Goal: Find specific page/section: Find specific page/section

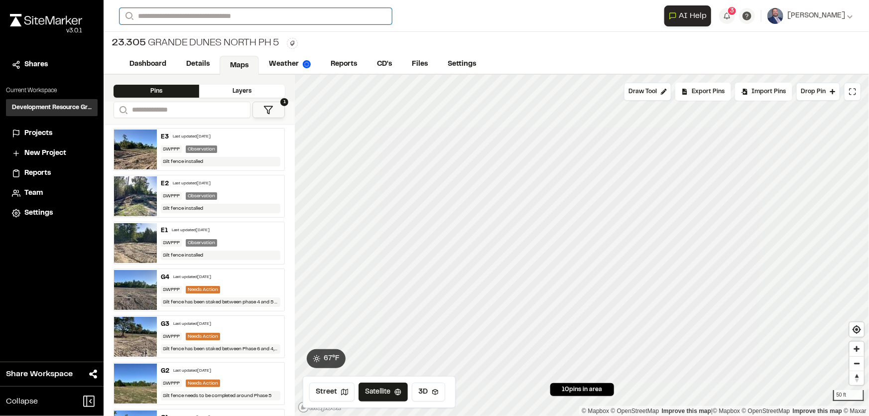
click at [182, 14] on input "Search" at bounding box center [256, 16] width 272 height 16
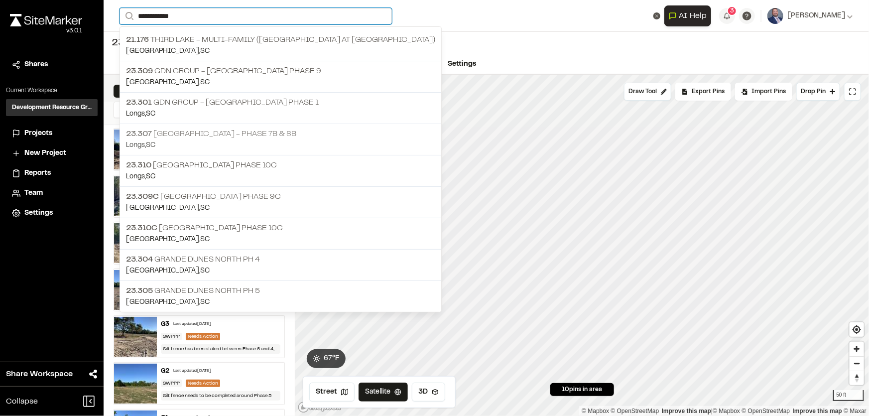
type input "**********"
click at [274, 140] on p "Longs , [GEOGRAPHIC_DATA]" at bounding box center [280, 145] width 309 height 11
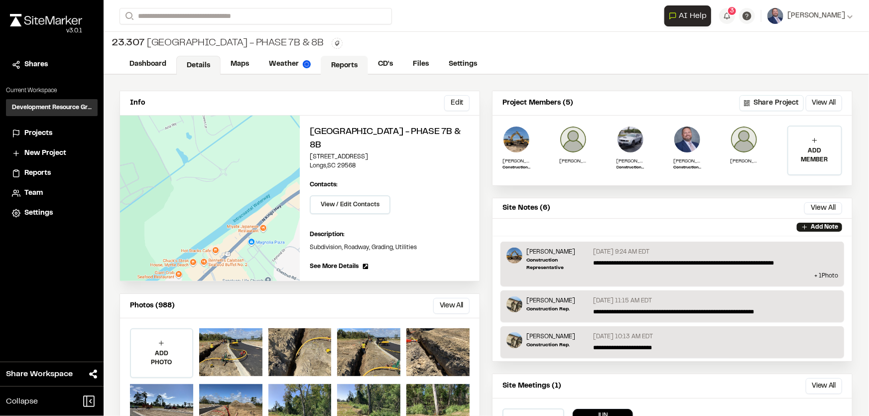
click at [352, 69] on link "Reports" at bounding box center [344, 65] width 47 height 19
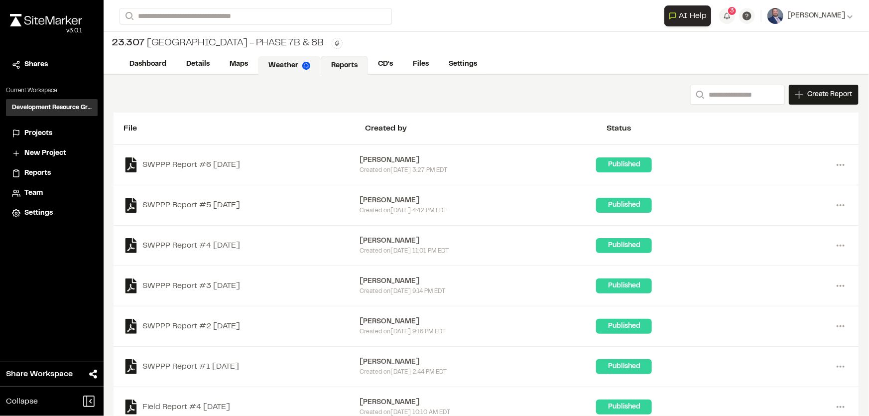
click at [274, 65] on link "Weather" at bounding box center [289, 65] width 63 height 19
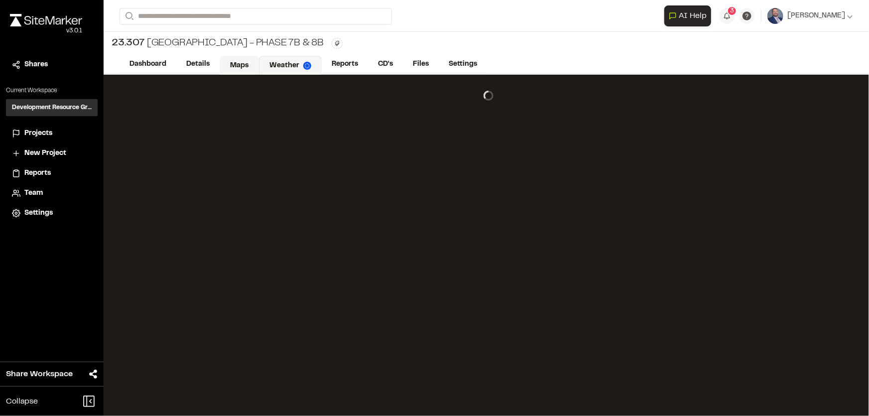
click at [229, 65] on link "Maps" at bounding box center [239, 65] width 39 height 19
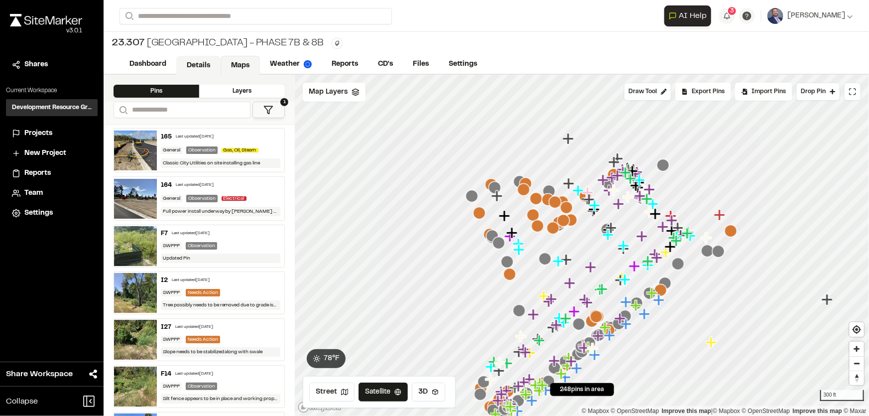
click at [203, 66] on link "Details" at bounding box center [198, 65] width 44 height 19
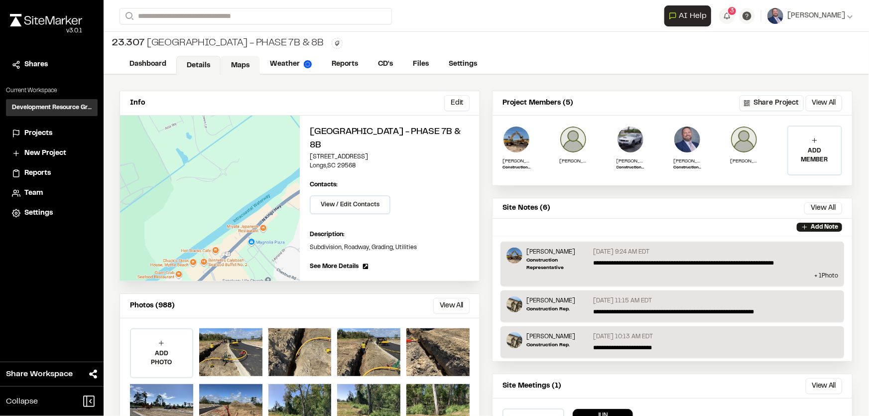
click at [240, 67] on link "Maps" at bounding box center [240, 65] width 39 height 19
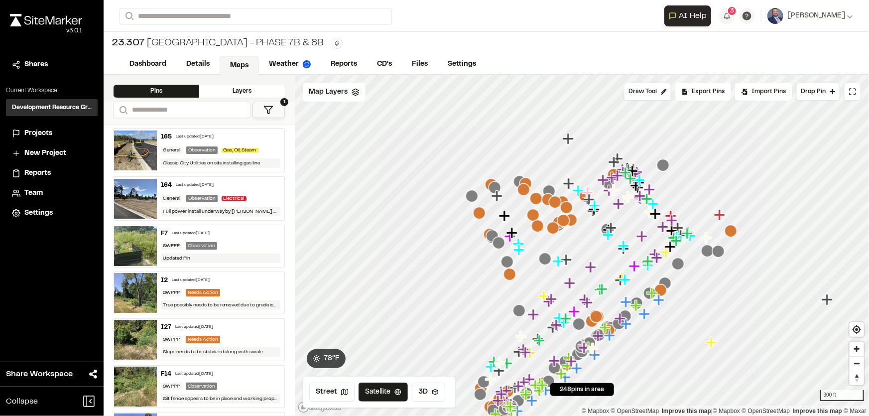
click at [244, 96] on div "Layers" at bounding box center [242, 91] width 86 height 13
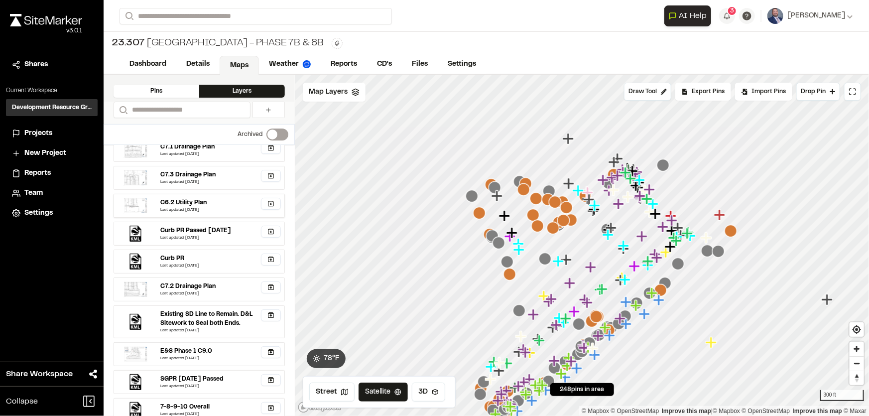
scroll to position [300, 0]
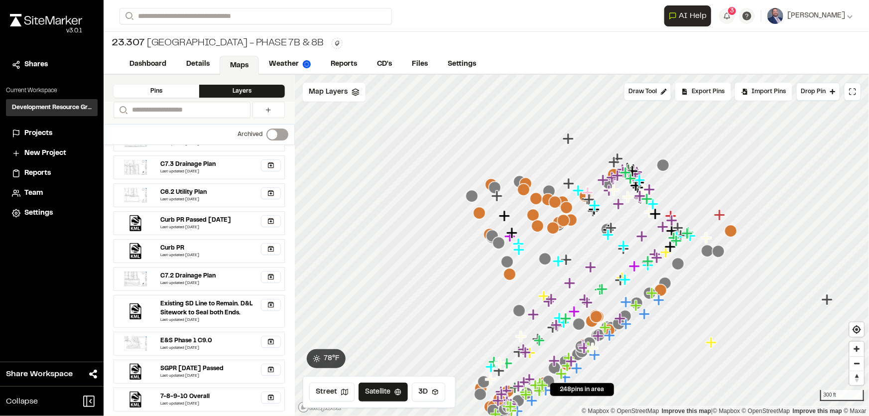
click at [159, 96] on div "Pins" at bounding box center [157, 91] width 86 height 13
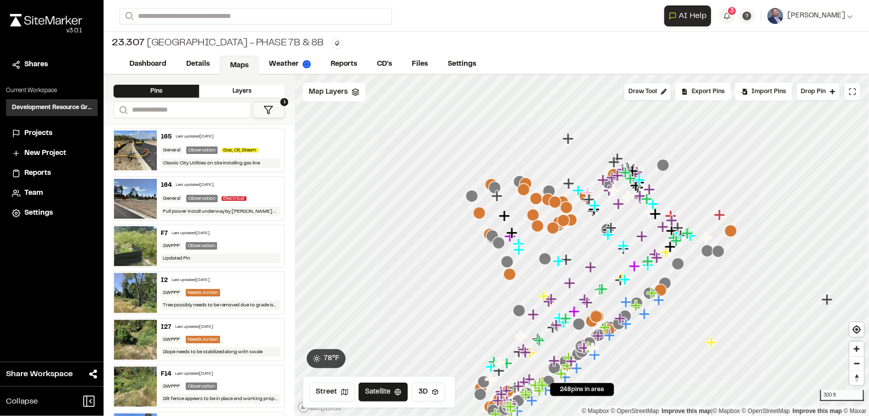
click at [268, 109] on icon at bounding box center [268, 110] width 10 height 10
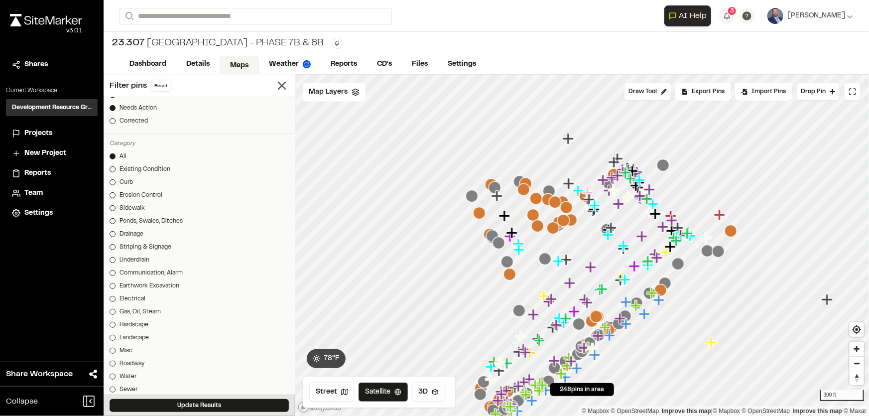
scroll to position [317, 0]
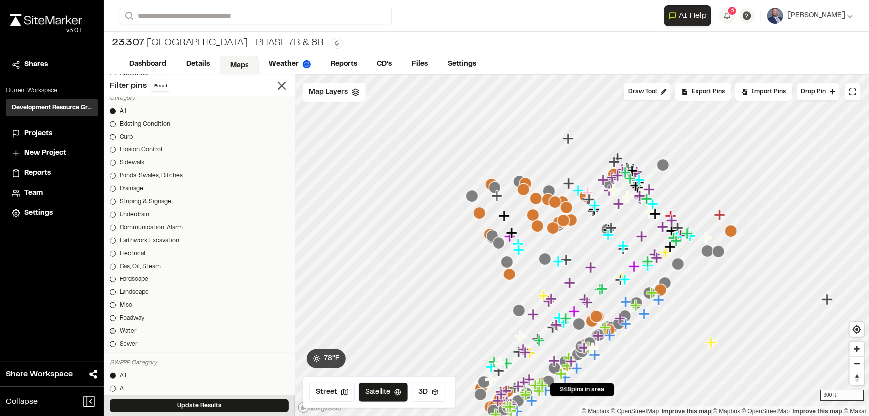
click at [112, 330] on div at bounding box center [113, 331] width 6 height 6
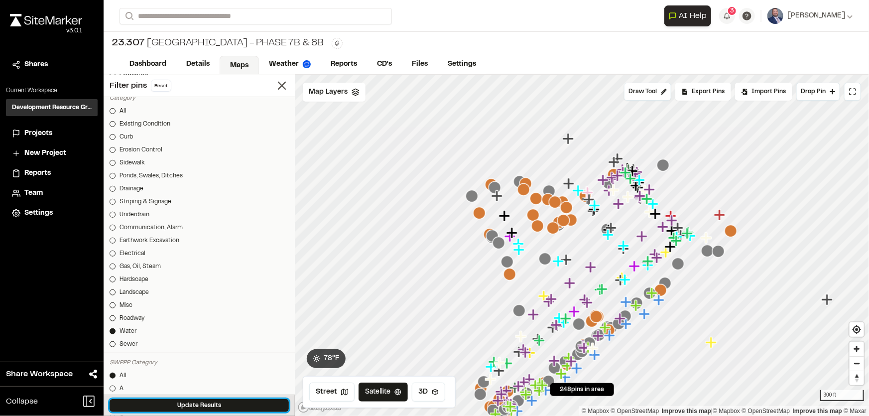
click at [178, 401] on button "Update Results" at bounding box center [199, 405] width 179 height 13
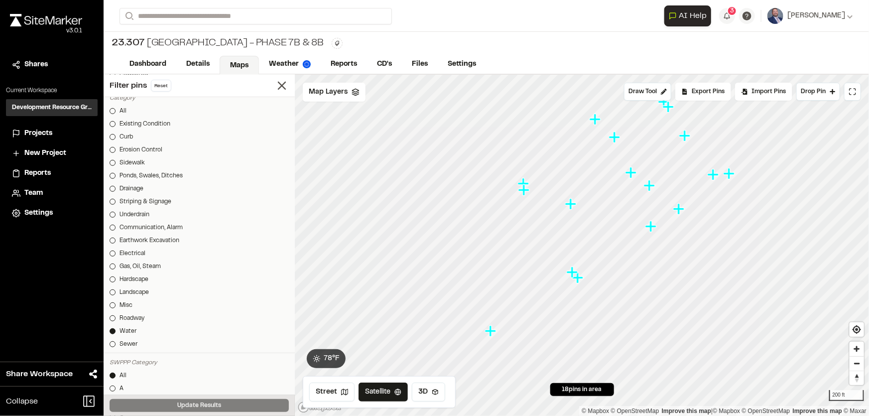
click at [492, 336] on icon "Map marker" at bounding box center [490, 330] width 11 height 11
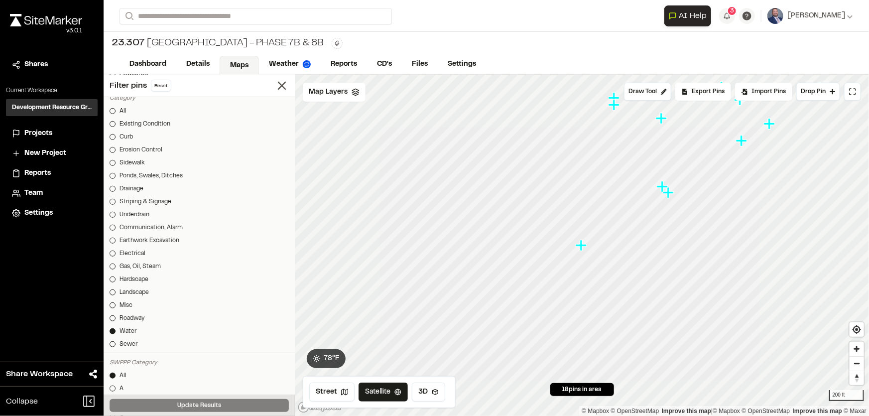
click at [658, 186] on icon "Map marker" at bounding box center [662, 186] width 11 height 11
click at [589, 254] on icon "Map marker" at bounding box center [587, 250] width 13 height 13
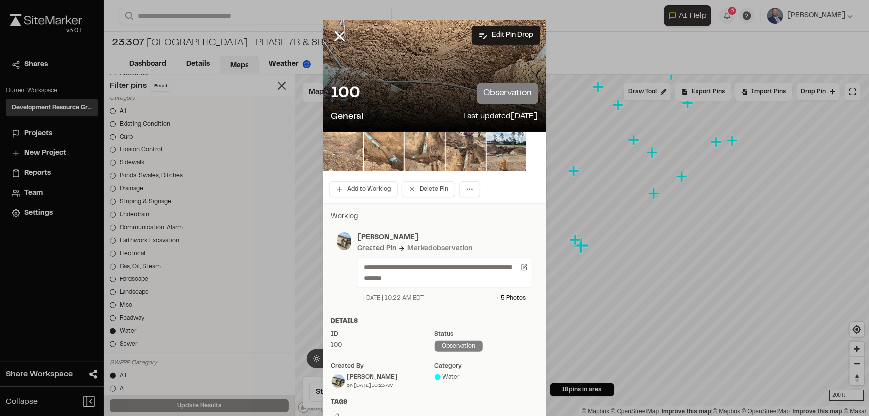
click at [359, 144] on img at bounding box center [343, 151] width 40 height 40
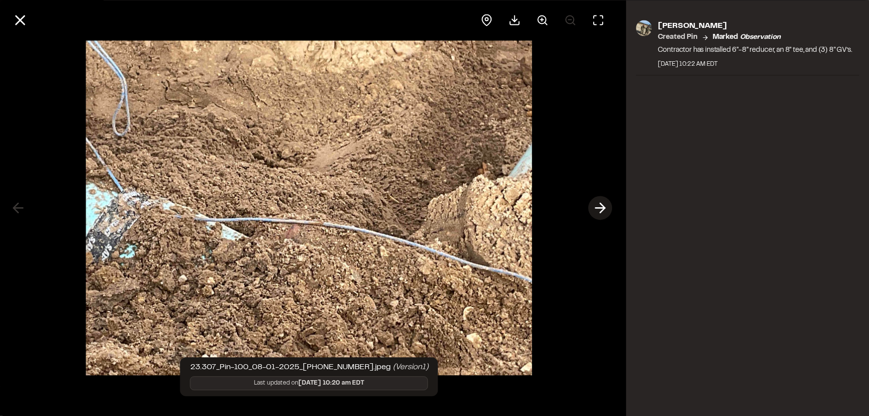
click at [596, 204] on icon at bounding box center [601, 208] width 16 height 17
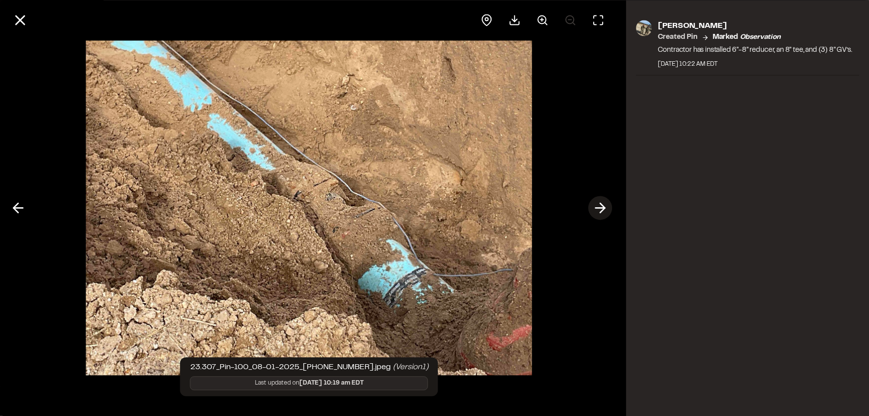
click at [596, 203] on icon at bounding box center [601, 208] width 16 height 17
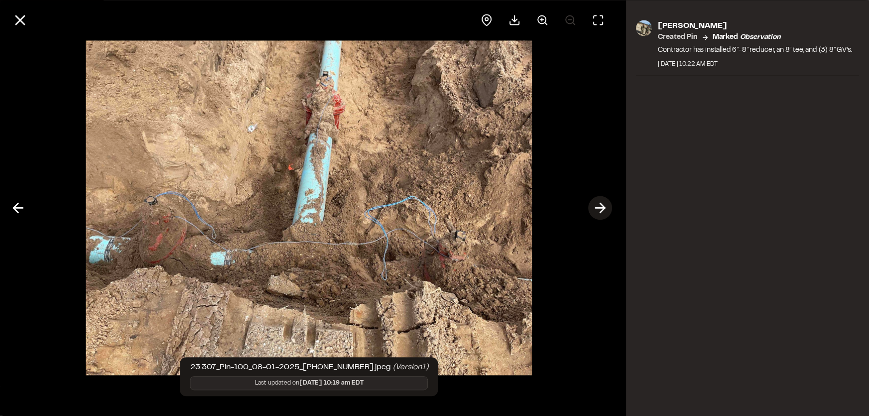
click at [596, 203] on icon at bounding box center [601, 208] width 16 height 17
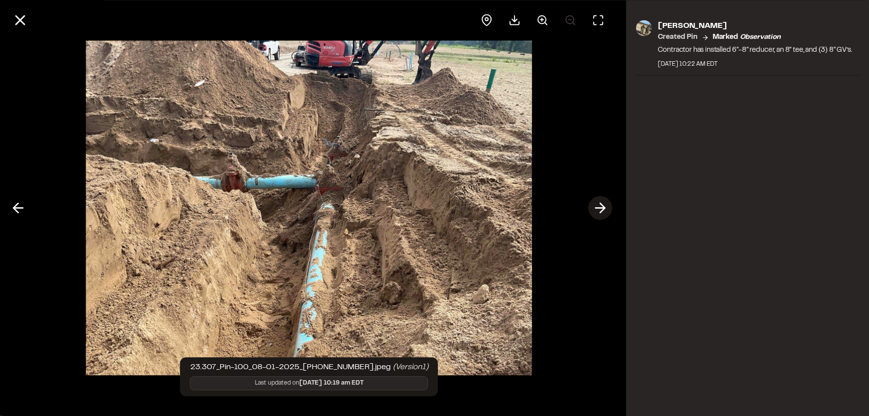
click at [596, 203] on icon at bounding box center [601, 208] width 16 height 17
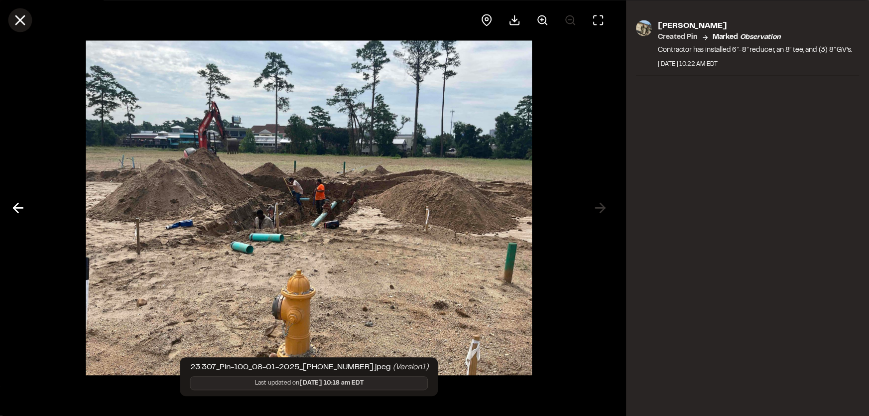
click at [22, 21] on line at bounding box center [20, 20] width 8 height 8
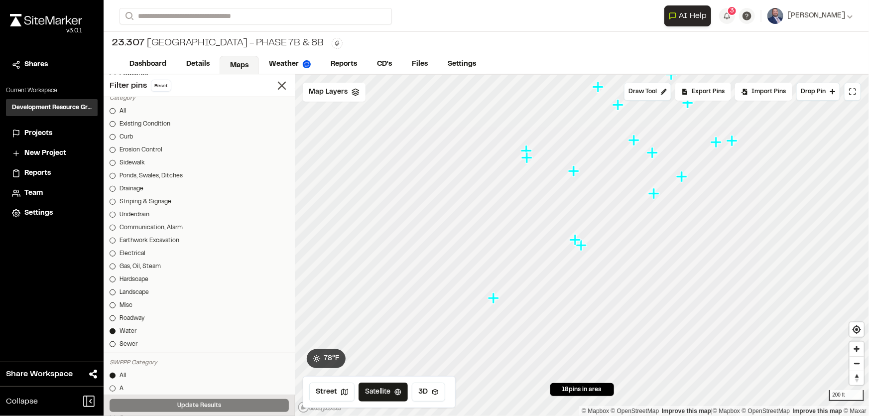
click at [628, 138] on icon "Map marker" at bounding box center [634, 140] width 13 height 13
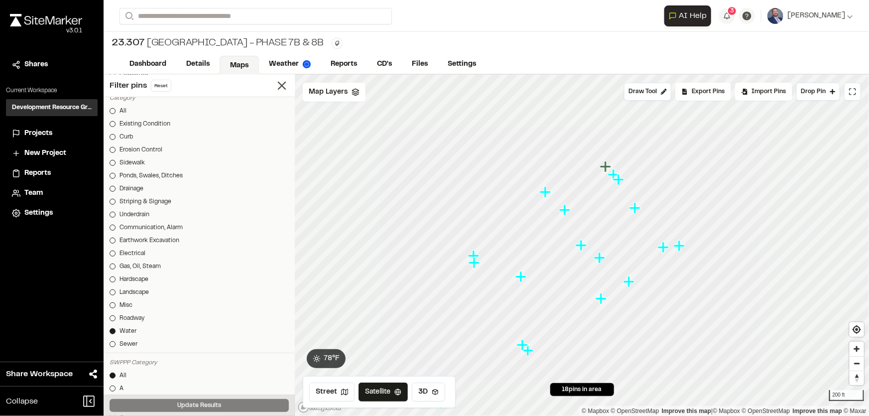
click at [601, 258] on icon "Map marker" at bounding box center [599, 257] width 11 height 11
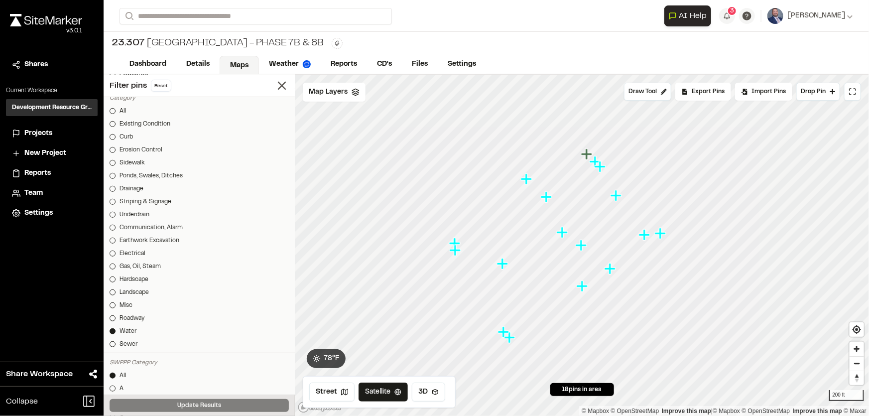
click at [646, 236] on icon "Map marker" at bounding box center [644, 234] width 11 height 11
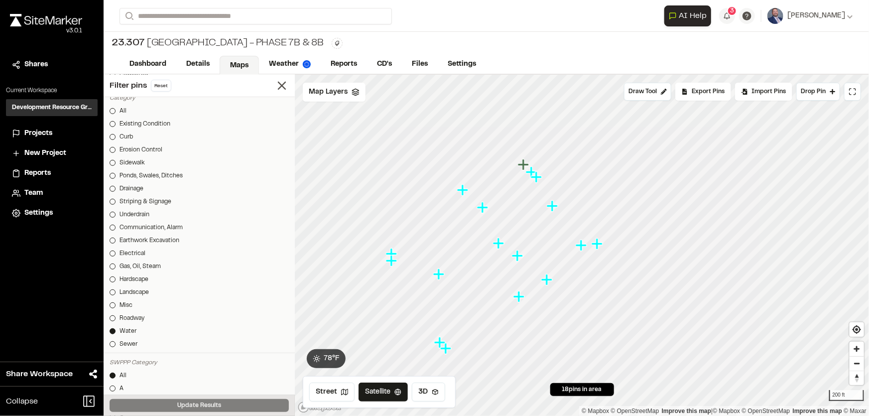
click at [599, 245] on icon "Map marker" at bounding box center [597, 243] width 11 height 11
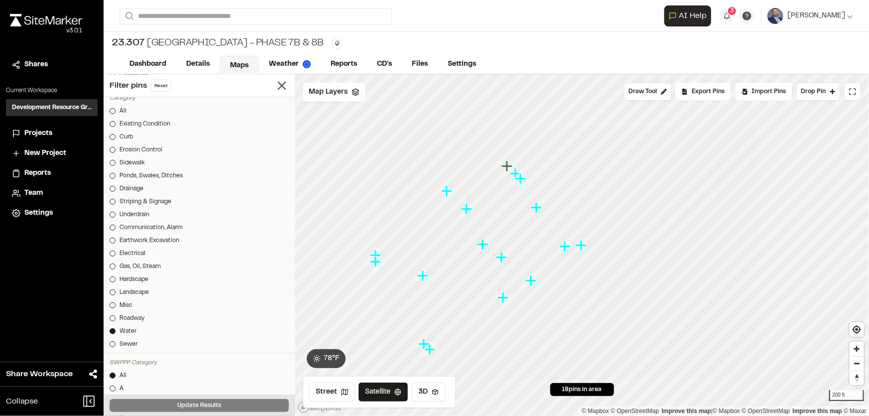
click at [521, 181] on icon "Map marker" at bounding box center [520, 178] width 11 height 11
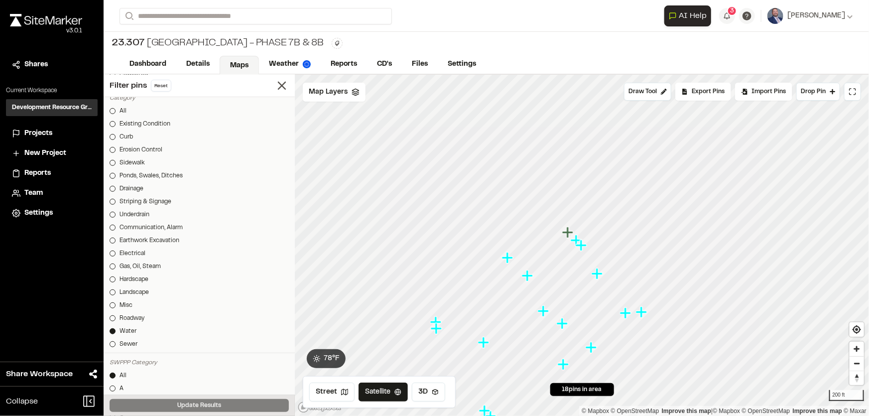
click at [567, 233] on icon "Map marker" at bounding box center [567, 232] width 11 height 11
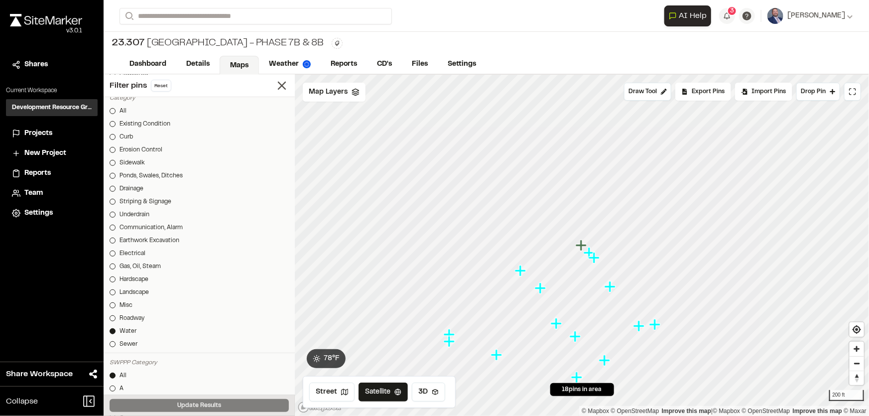
click at [539, 291] on icon "Map marker" at bounding box center [540, 287] width 11 height 11
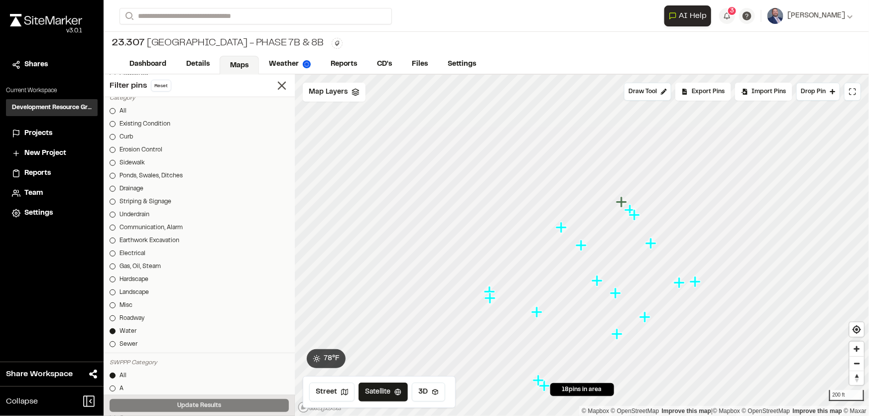
click at [559, 228] on icon "Map marker" at bounding box center [561, 227] width 11 height 11
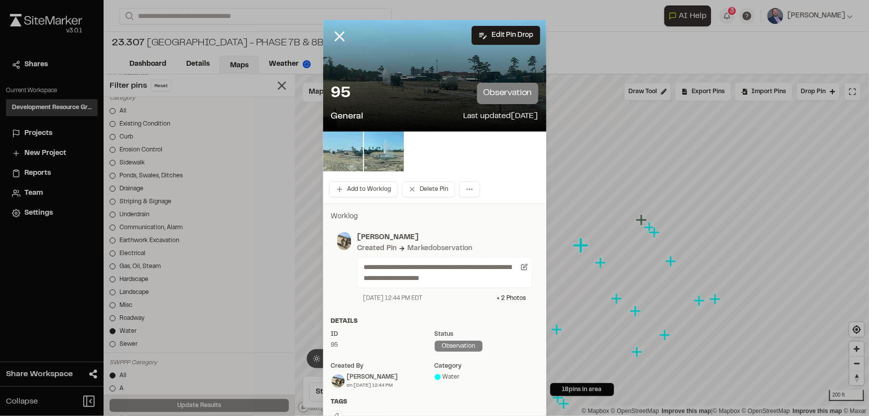
click at [335, 149] on img at bounding box center [343, 151] width 40 height 40
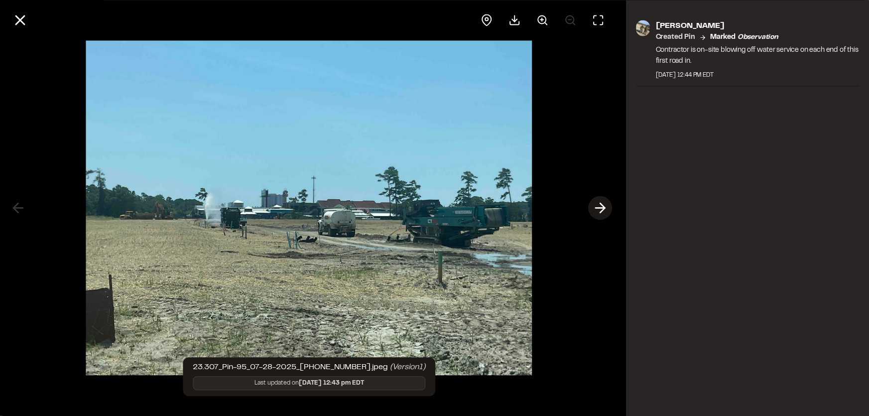
click at [600, 206] on icon at bounding box center [601, 208] width 16 height 17
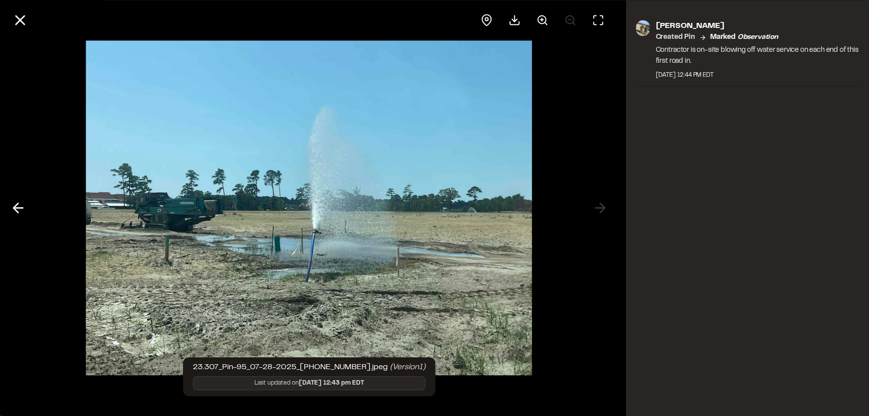
drag, startPoint x: 28, startPoint y: 15, endPoint x: 22, endPoint y: 18, distance: 7.1
click at [28, 15] on button at bounding box center [20, 20] width 24 height 24
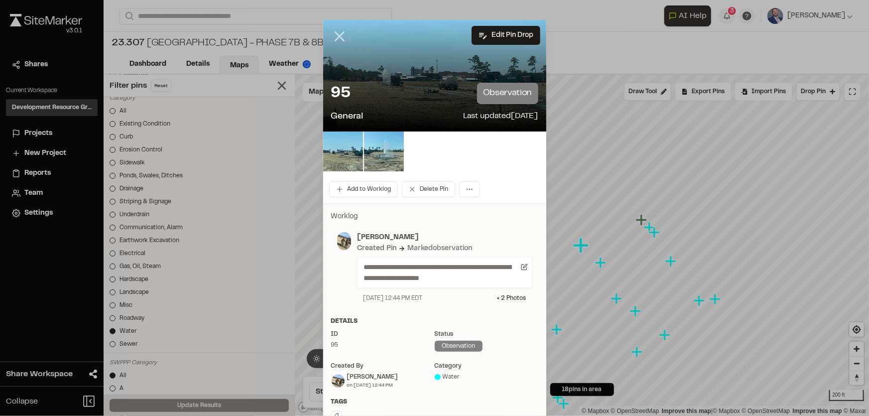
click at [334, 36] on icon at bounding box center [339, 36] width 17 height 17
